Goal: Complete application form

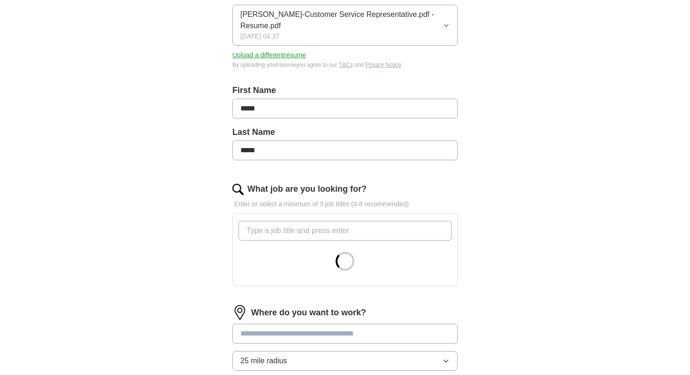
scroll to position [146, 0]
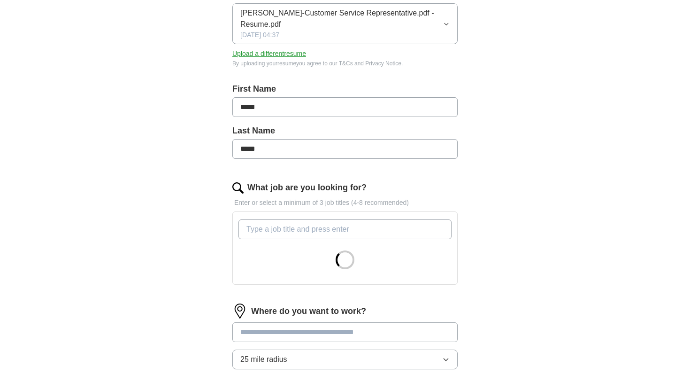
click at [280, 224] on input "What job are you looking for?" at bounding box center [344, 229] width 213 height 20
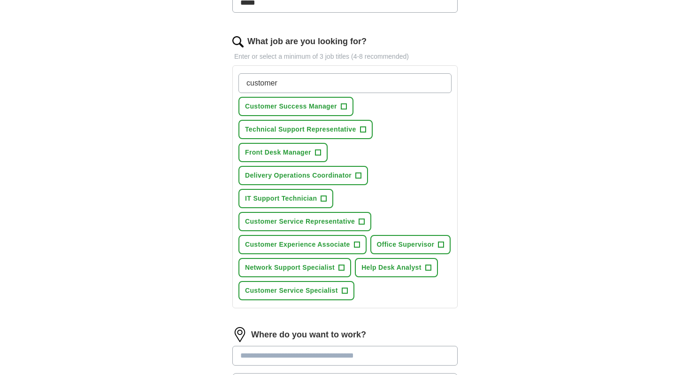
scroll to position [306, 0]
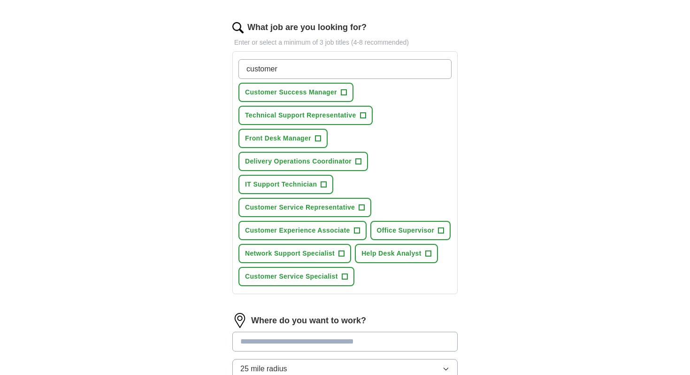
type input "customer"
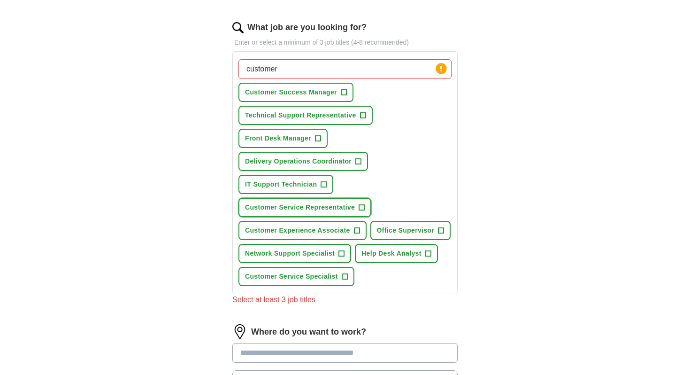
click at [361, 207] on span "+" at bounding box center [362, 208] width 6 height 8
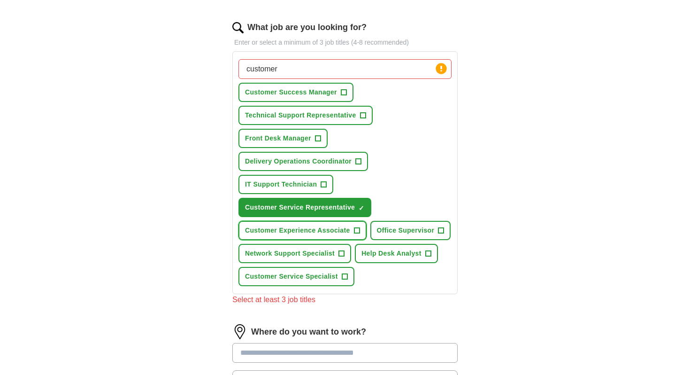
click at [356, 231] on span "+" at bounding box center [357, 231] width 6 height 8
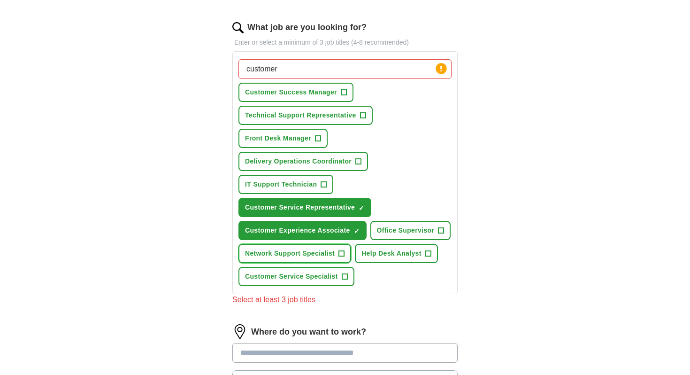
click at [342, 253] on span "+" at bounding box center [342, 254] width 6 height 8
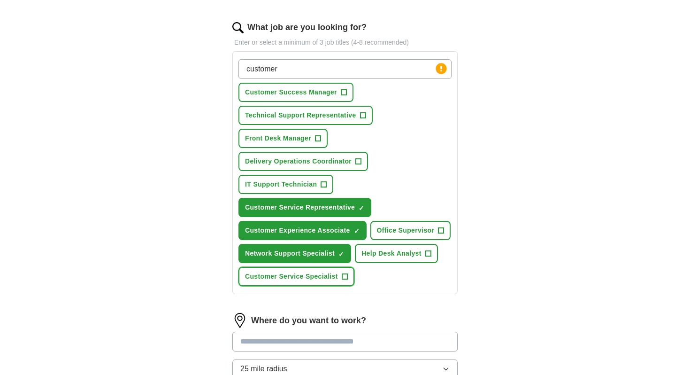
click at [343, 276] on span "+" at bounding box center [345, 277] width 6 height 8
click at [423, 253] on button "Help Desk Analyst +" at bounding box center [396, 253] width 83 height 19
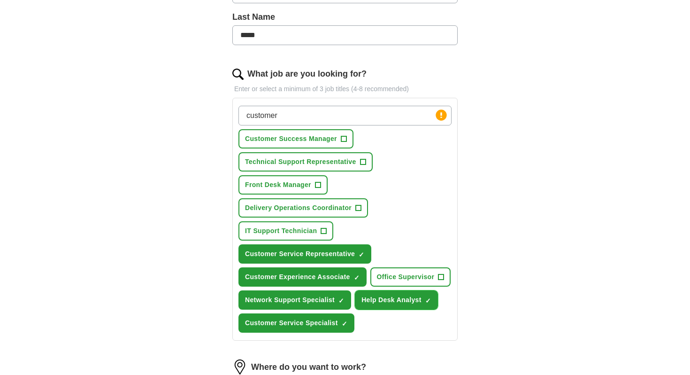
scroll to position [259, 0]
click at [324, 231] on span "+" at bounding box center [324, 232] width 6 height 8
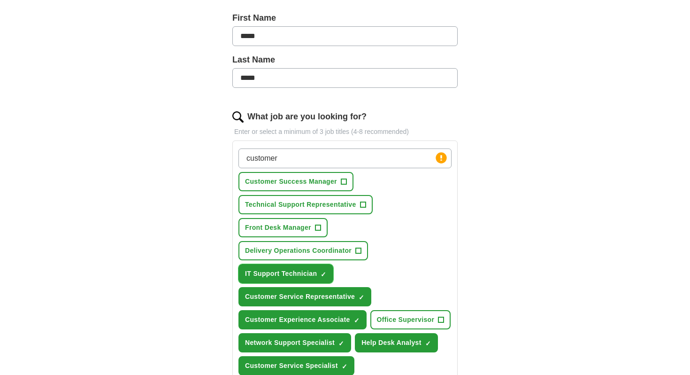
scroll to position [211, 0]
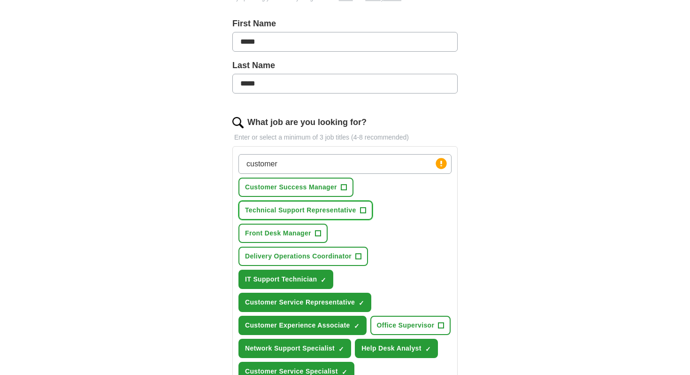
click at [362, 212] on span "+" at bounding box center [363, 211] width 6 height 8
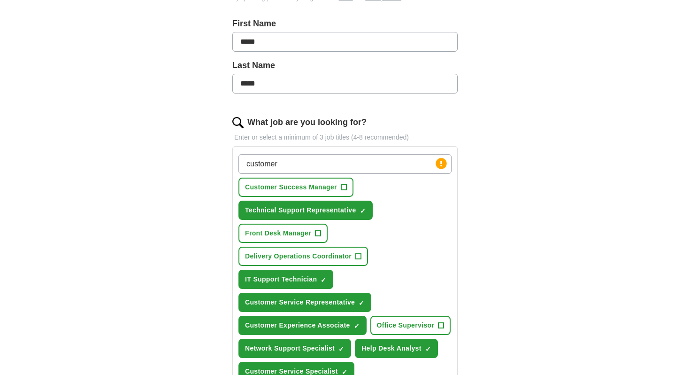
click at [310, 164] on input "customer" at bounding box center [344, 164] width 213 height 20
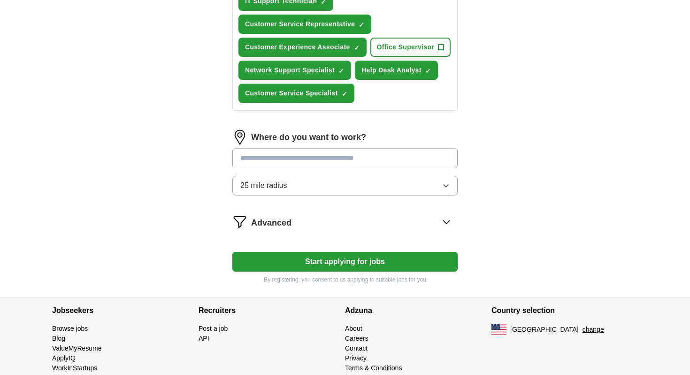
scroll to position [490, 0]
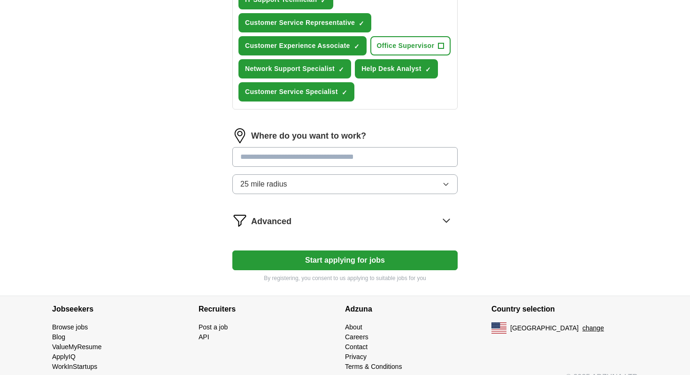
click at [289, 157] on input at bounding box center [344, 157] width 225 height 20
type input "*******"
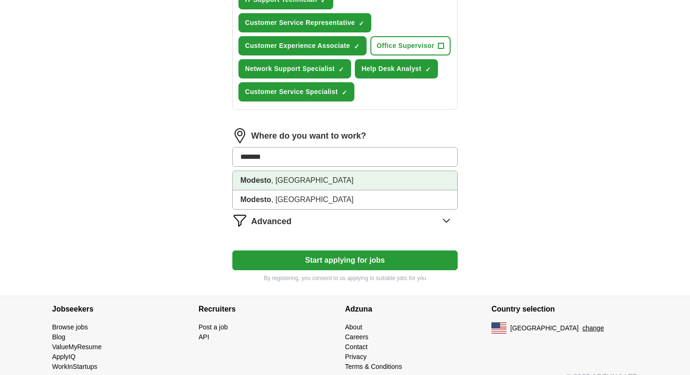
click at [287, 182] on li "Modesto , [GEOGRAPHIC_DATA]" at bounding box center [345, 180] width 224 height 19
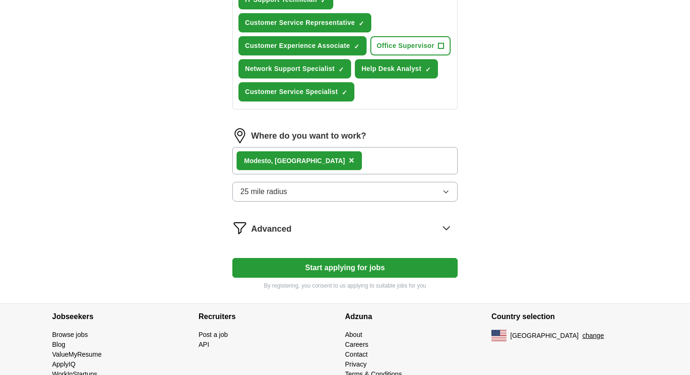
click at [365, 198] on button "25 mile radius" at bounding box center [344, 192] width 225 height 20
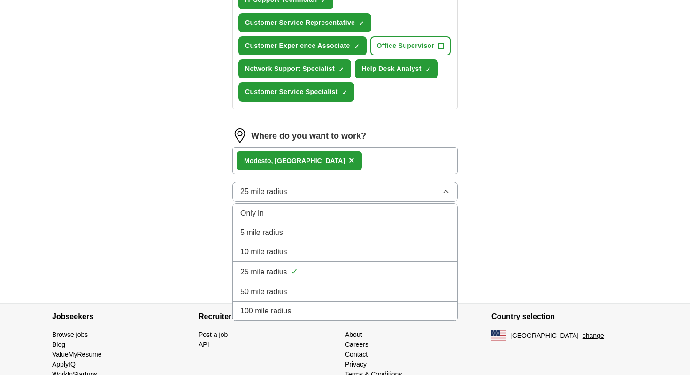
click at [329, 312] on div "100 mile radius" at bounding box center [344, 310] width 209 height 11
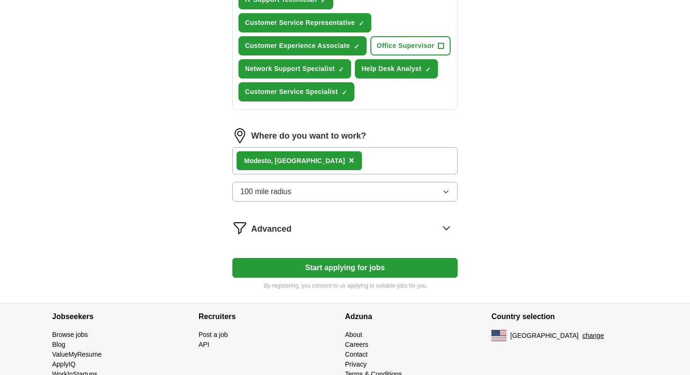
click at [319, 261] on button "Start applying for jobs" at bounding box center [344, 268] width 225 height 20
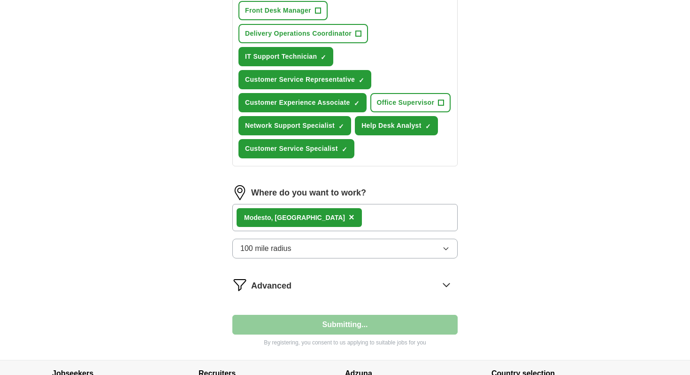
select select "**"
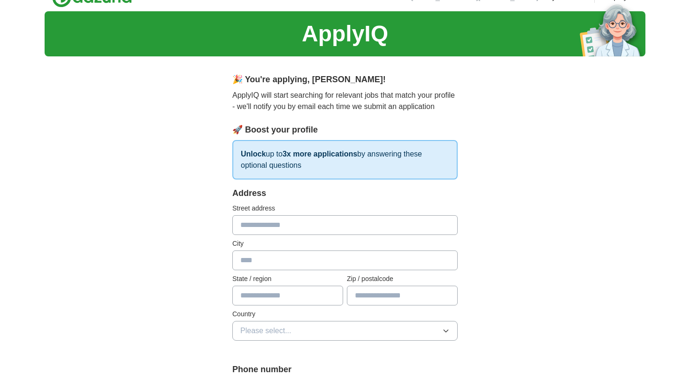
scroll to position [15, 0]
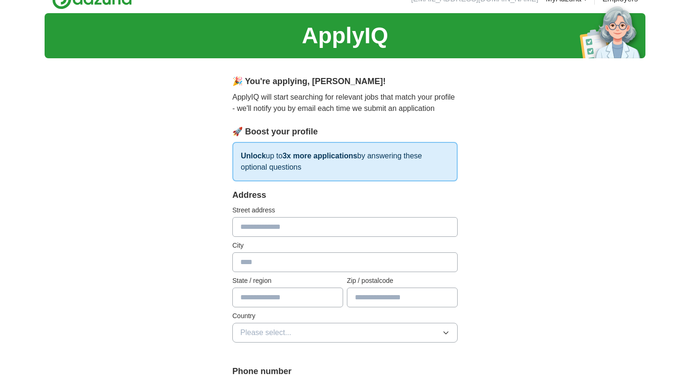
click at [312, 224] on input "text" at bounding box center [344, 227] width 225 height 20
type input "**********"
type input "*******"
type input "**********"
type input "*****"
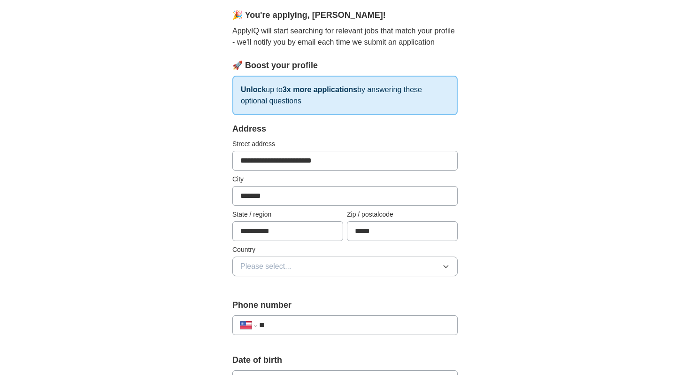
scroll to position [84, 0]
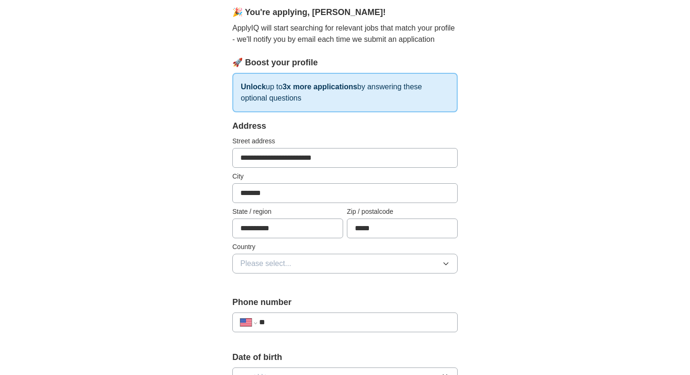
click at [315, 261] on button "Please select..." at bounding box center [344, 263] width 225 height 20
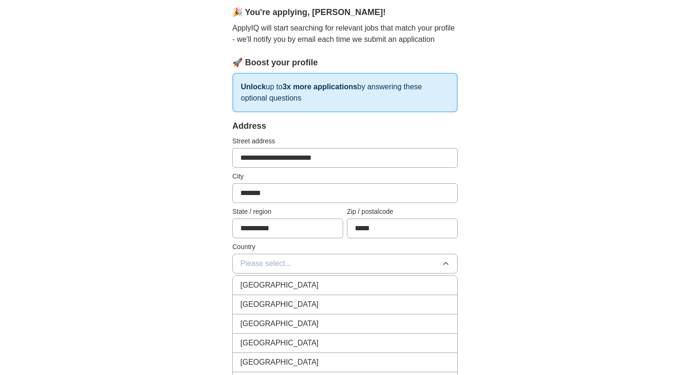
click at [312, 301] on div "[GEOGRAPHIC_DATA]" at bounding box center [344, 304] width 209 height 11
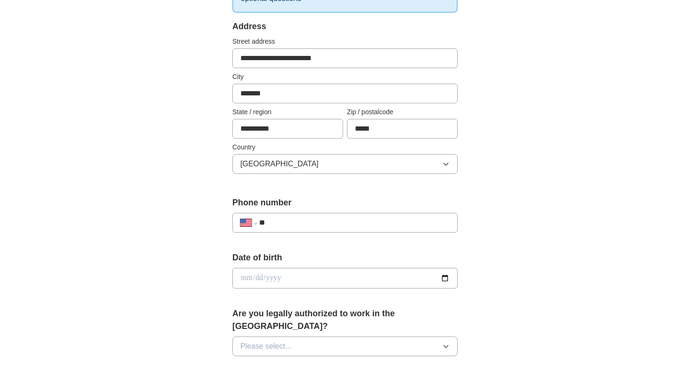
scroll to position [213, 0]
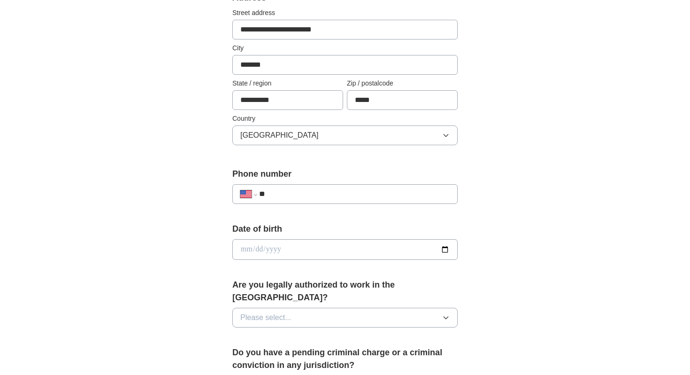
click at [303, 198] on input "**" at bounding box center [354, 193] width 191 height 11
type input "**********"
click at [446, 247] on input "date" at bounding box center [344, 249] width 225 height 21
type input "**********"
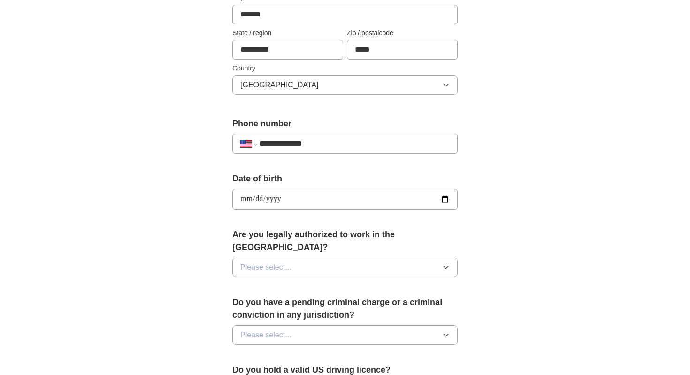
scroll to position [291, 0]
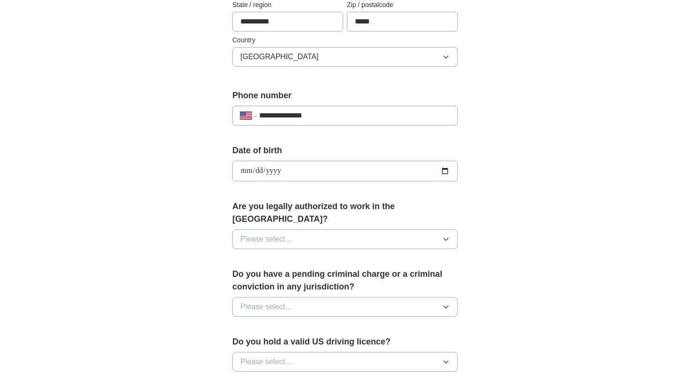
click at [288, 233] on span "Please select..." at bounding box center [265, 238] width 51 height 11
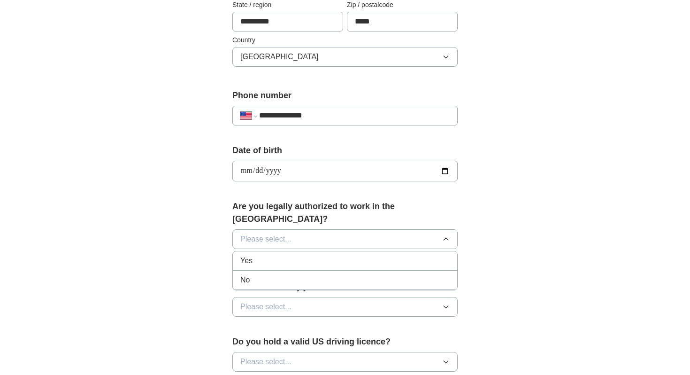
click at [283, 255] on div "Yes" at bounding box center [344, 260] width 209 height 11
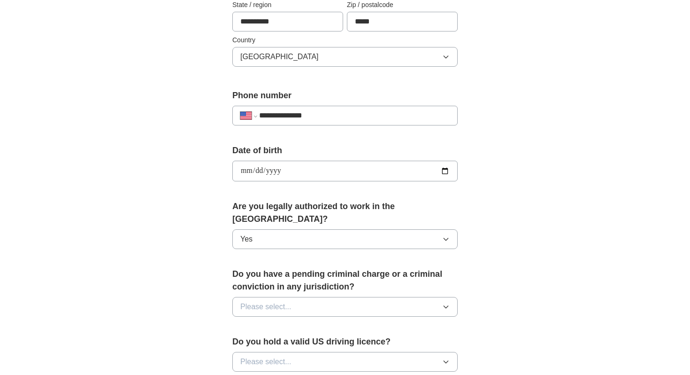
click at [286, 301] on span "Please select..." at bounding box center [265, 306] width 51 height 11
click at [288, 342] on div "No" at bounding box center [344, 347] width 209 height 11
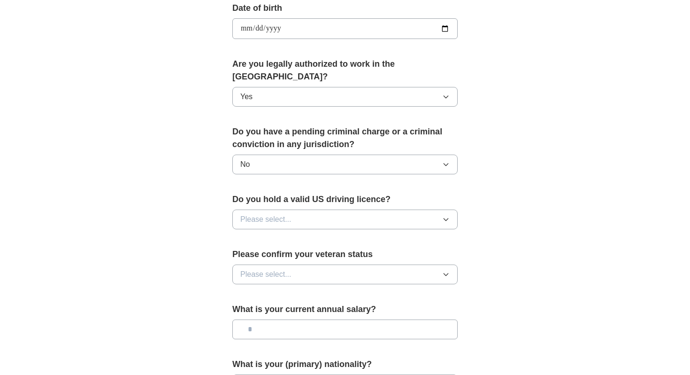
scroll to position [444, 0]
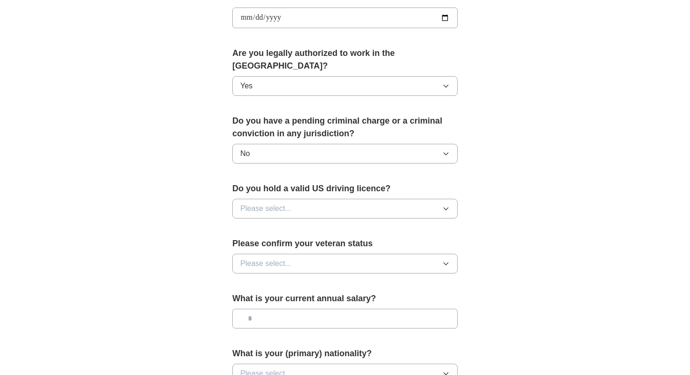
click at [290, 203] on span "Please select..." at bounding box center [265, 208] width 51 height 11
click at [286, 224] on div "Yes" at bounding box center [344, 229] width 209 height 11
click at [288, 258] on span "Please select..." at bounding box center [265, 263] width 51 height 11
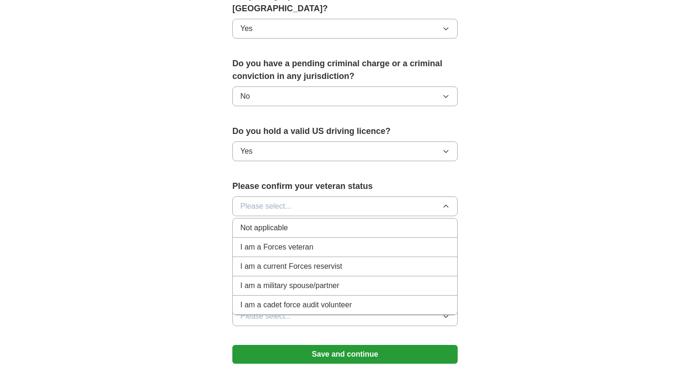
scroll to position [500, 0]
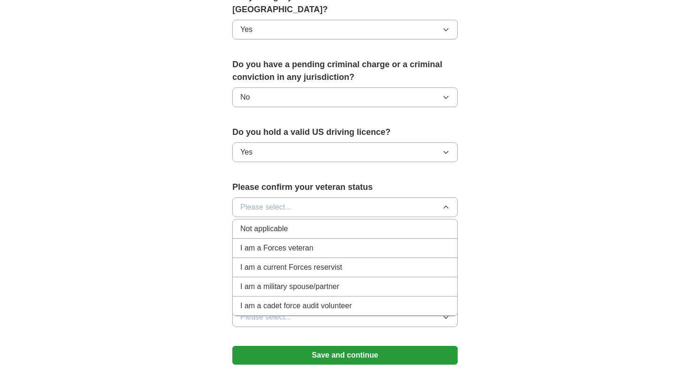
click at [279, 223] on span "Not applicable" at bounding box center [263, 228] width 47 height 11
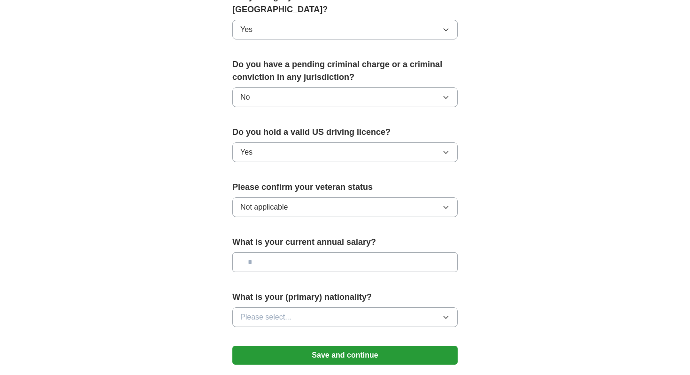
click at [279, 253] on input "text" at bounding box center [344, 262] width 225 height 20
type input "*******"
click at [283, 311] on span "Please select..." at bounding box center [265, 316] width 51 height 11
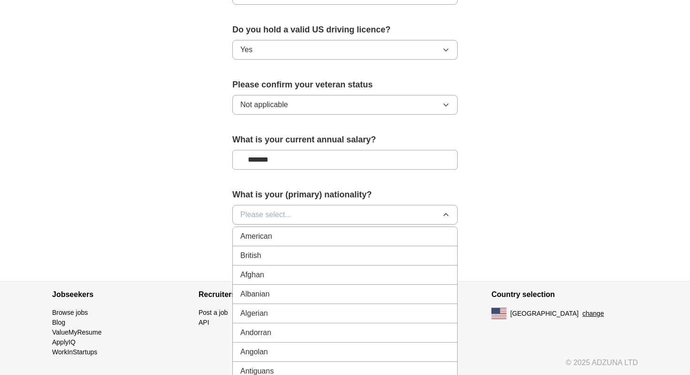
click at [281, 230] on div "American" at bounding box center [344, 235] width 209 height 11
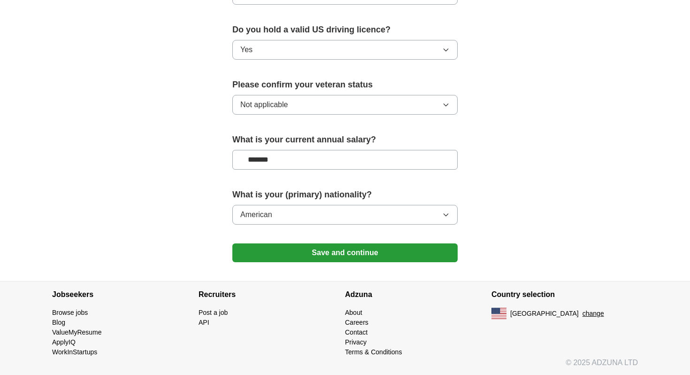
scroll to position [591, 0]
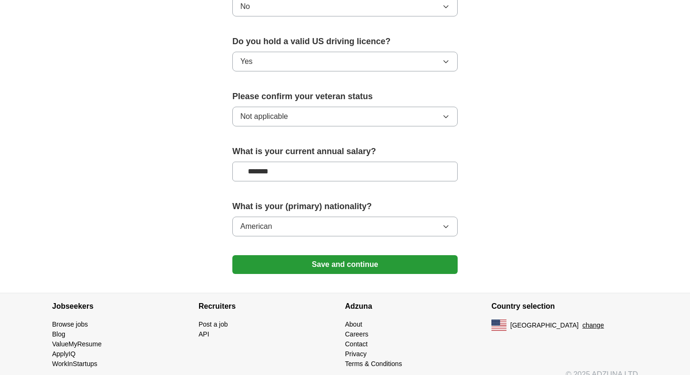
click at [291, 255] on button "Save and continue" at bounding box center [344, 264] width 225 height 19
